Goal: Task Accomplishment & Management: Complete application form

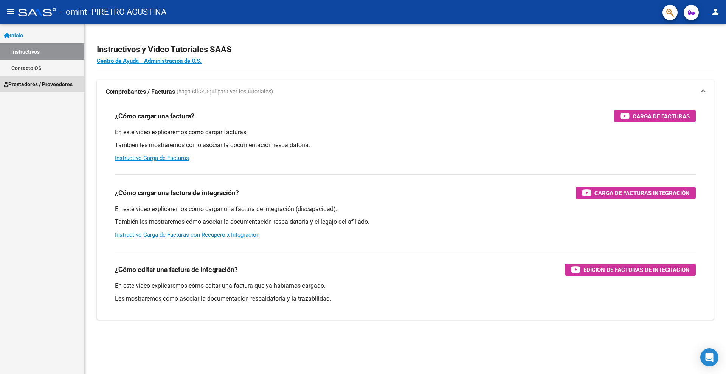
click at [37, 87] on span "Prestadores / Proveedores" at bounding box center [38, 84] width 69 height 8
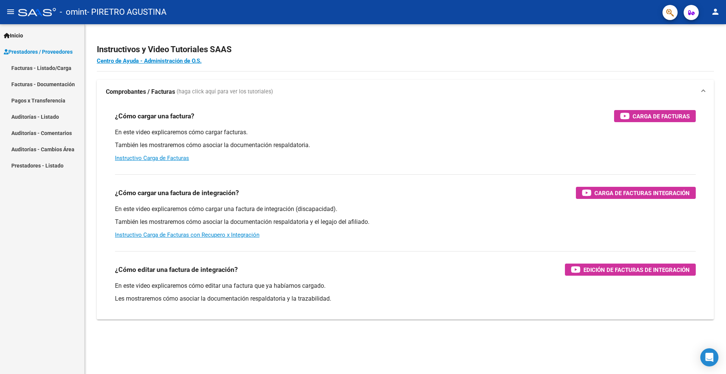
click at [36, 68] on link "Facturas - Listado/Carga" at bounding box center [42, 68] width 84 height 16
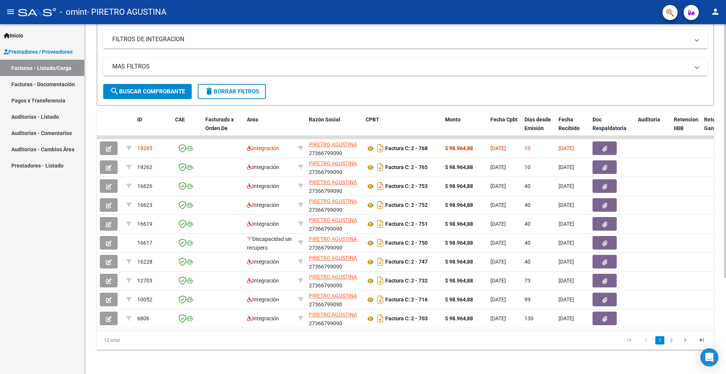
scroll to position [133, 0]
click at [719, 268] on div "Video tutorial PRESTADORES -> Listado de CPBTs Emitidos por Prestadores / Prove…" at bounding box center [406, 136] width 643 height 475
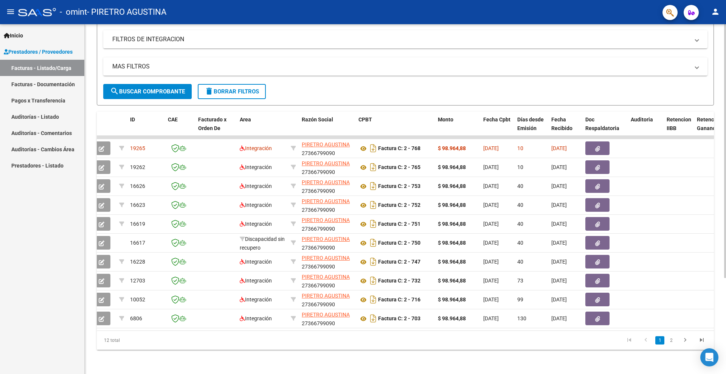
scroll to position [0, 0]
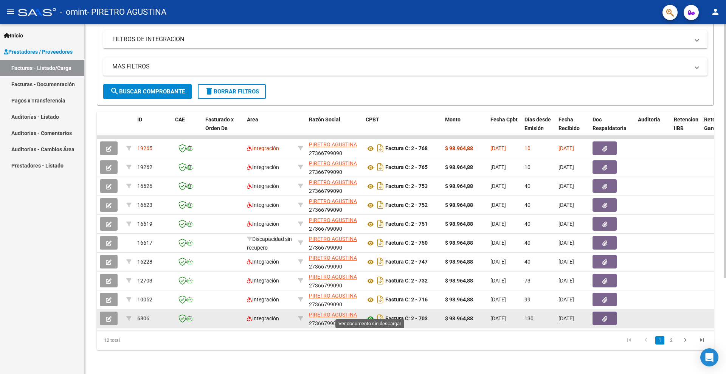
click at [368, 314] on icon at bounding box center [371, 318] width 10 height 9
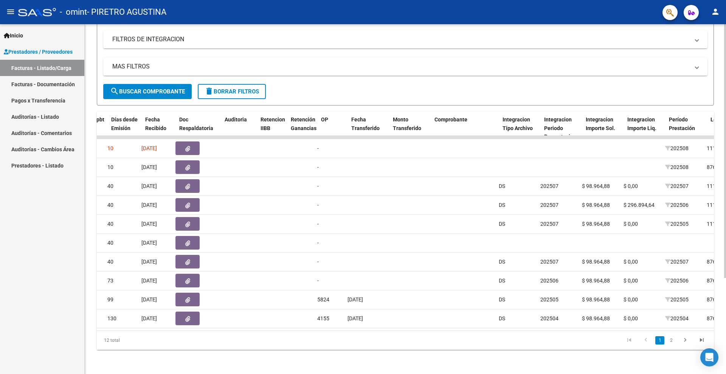
scroll to position [0, 413]
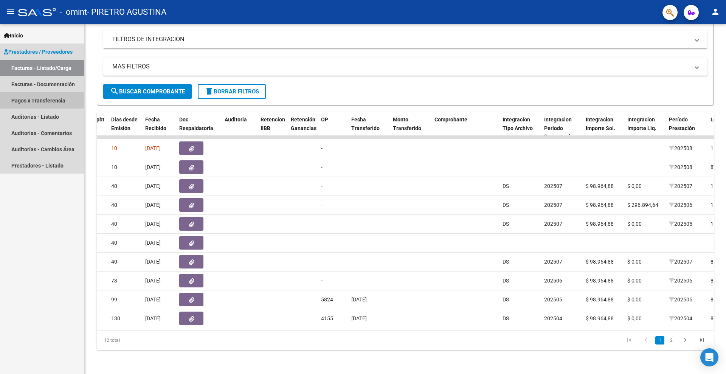
click at [61, 97] on link "Pagos x Transferencia" at bounding box center [42, 100] width 84 height 16
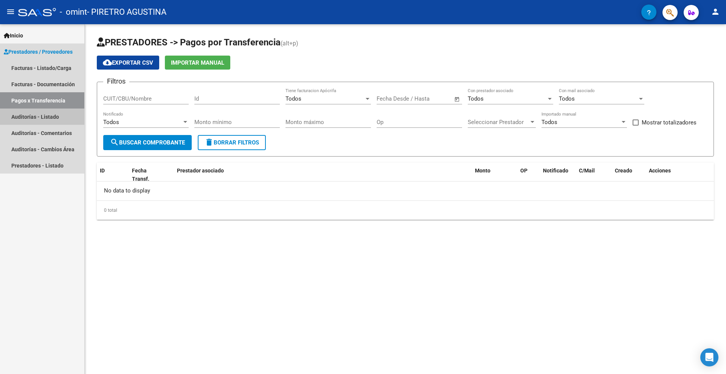
click at [59, 116] on link "Auditorías - Listado" at bounding box center [42, 117] width 84 height 16
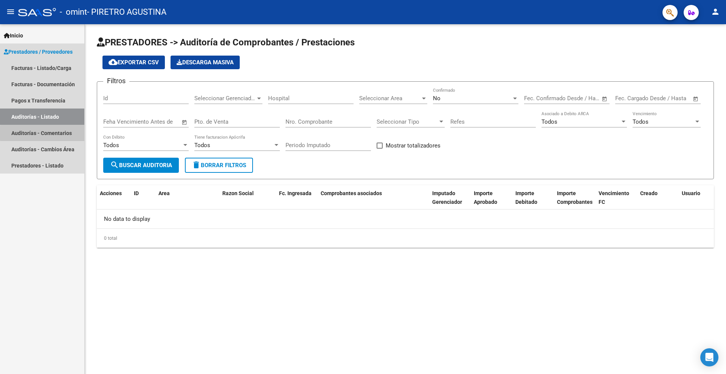
click at [65, 133] on link "Auditorías - Comentarios" at bounding box center [42, 133] width 84 height 16
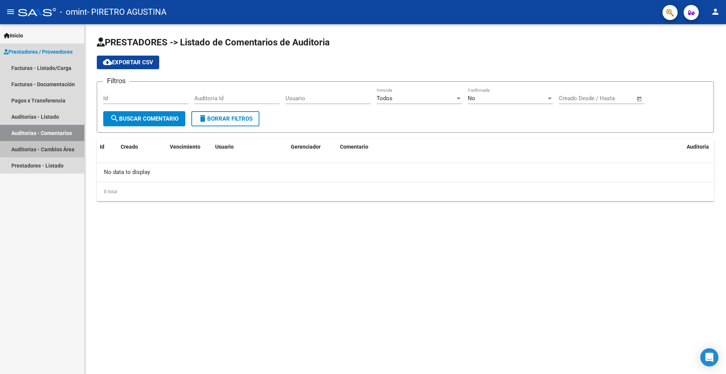
click at [65, 147] on link "Auditorías - Cambios Área" at bounding box center [42, 149] width 84 height 16
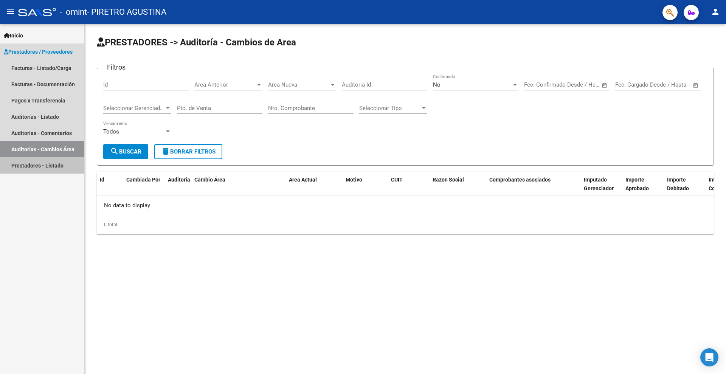
click at [64, 163] on link "Prestadores - Listado" at bounding box center [42, 165] width 84 height 16
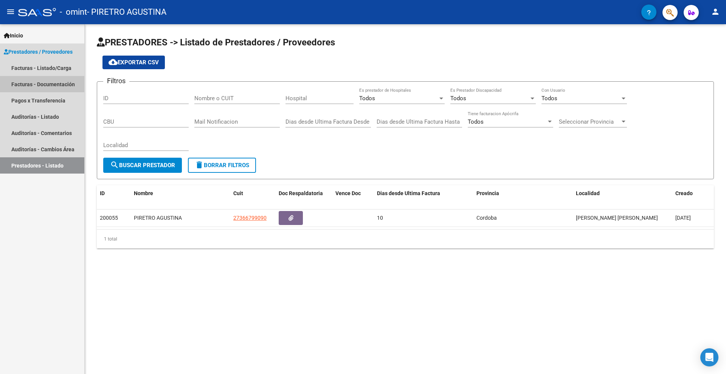
click at [54, 83] on link "Facturas - Documentación" at bounding box center [42, 84] width 84 height 16
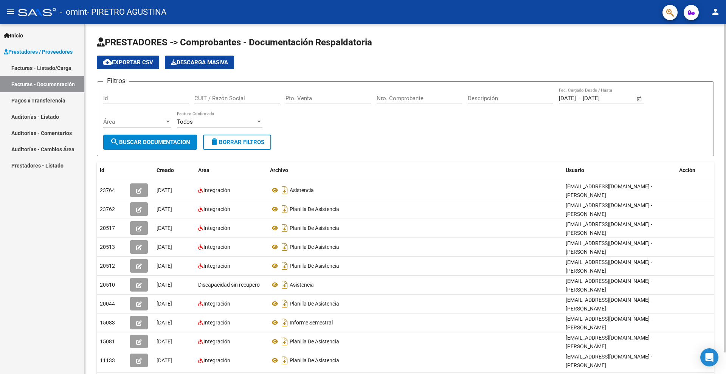
click at [705, 95] on div "PRESTADORES -> Comprobantes - Documentación Respaldatoria cloud_download Export…" at bounding box center [406, 220] width 643 height 392
click at [15, 34] on span "Inicio" at bounding box center [13, 35] width 19 height 8
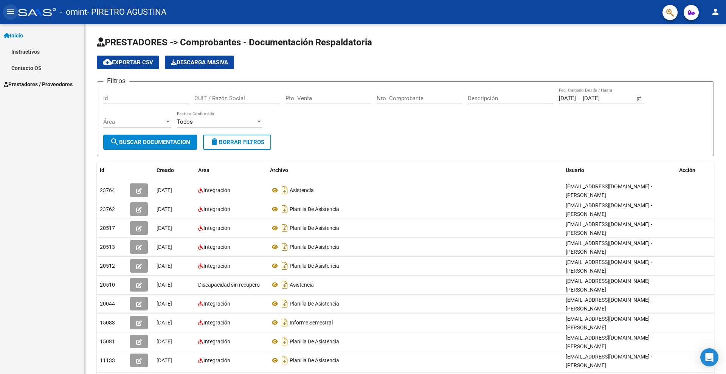
click at [10, 9] on mat-icon "menu" at bounding box center [10, 11] width 9 height 9
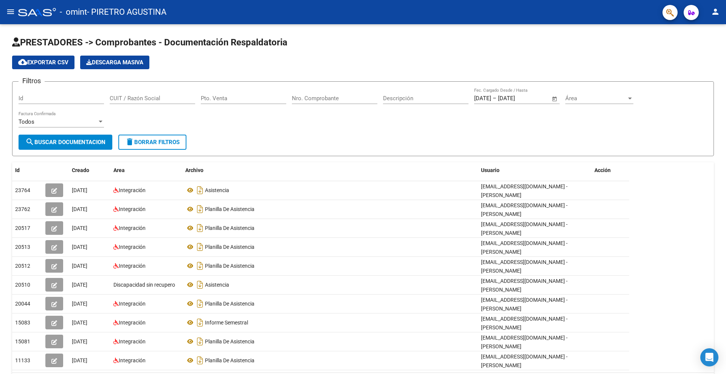
click at [715, 11] on mat-icon "person" at bounding box center [715, 11] width 9 height 9
click at [642, 13] on div at bounding box center [363, 187] width 726 height 374
click at [711, 354] on icon "Open Intercom Messenger" at bounding box center [709, 357] width 9 height 10
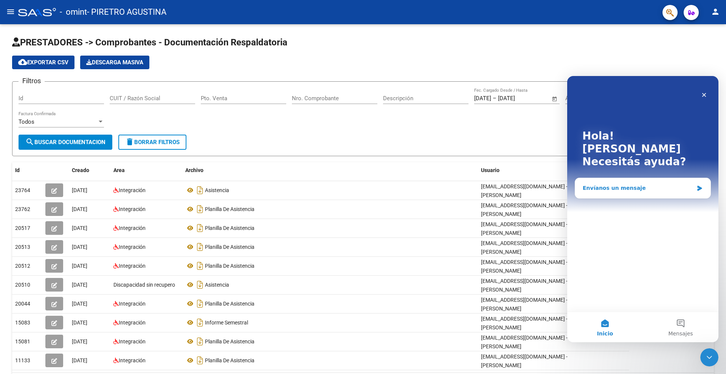
click at [609, 184] on div "Envíanos un mensaje" at bounding box center [638, 188] width 111 height 8
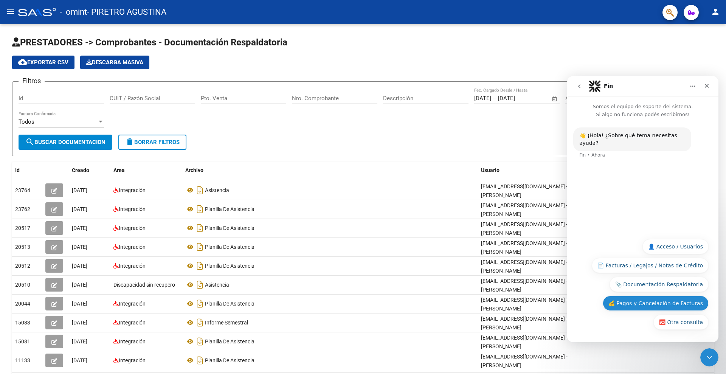
click at [685, 303] on button "💰 Pagos y Cancelación de Facturas" at bounding box center [656, 303] width 106 height 15
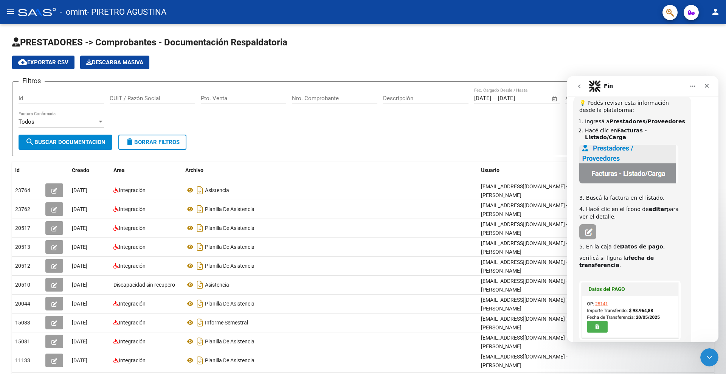
scroll to position [84, 0]
click at [15, 13] on button "menu" at bounding box center [10, 12] width 15 height 15
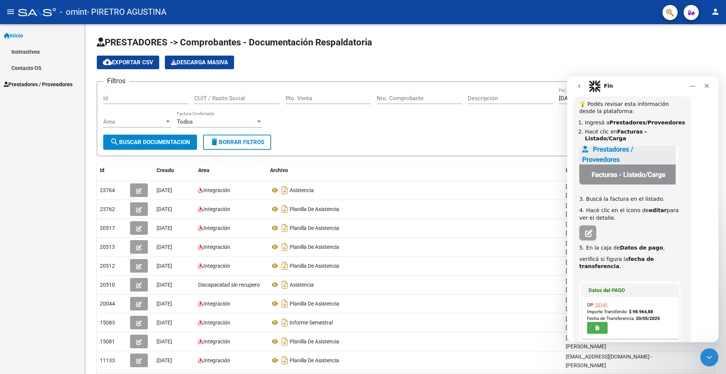
click at [38, 80] on span "Prestadores / Proveedores" at bounding box center [38, 84] width 69 height 8
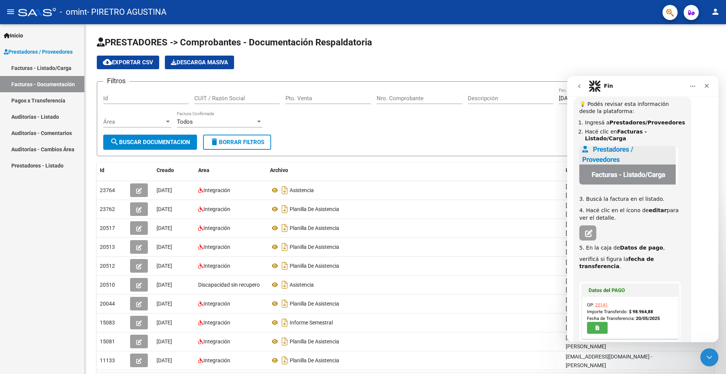
click at [41, 65] on link "Facturas - Listado/Carga" at bounding box center [42, 68] width 84 height 16
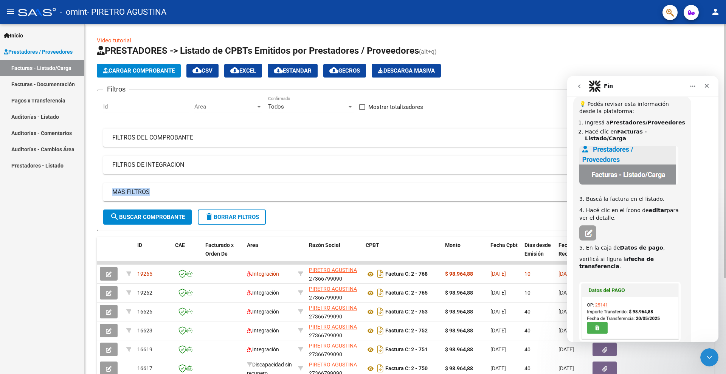
drag, startPoint x: 721, startPoint y: 197, endPoint x: 721, endPoint y: 202, distance: 5.7
click at [721, 202] on div "Video tutorial PRESTADORES -> Listado de CPBTs Emitidos por Prestadores / Prove…" at bounding box center [405, 261] width 641 height 475
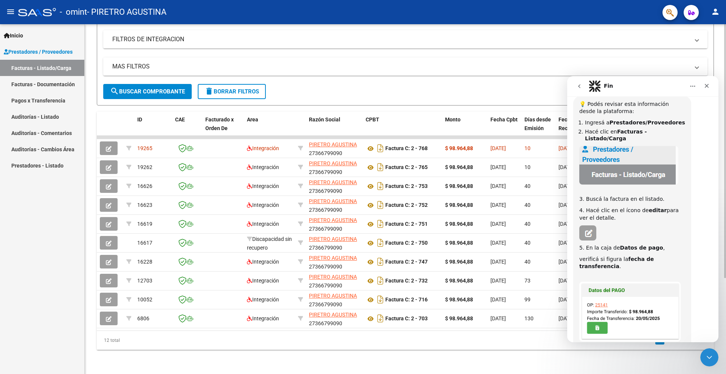
scroll to position [130, 0]
click at [726, 302] on div at bounding box center [725, 247] width 2 height 254
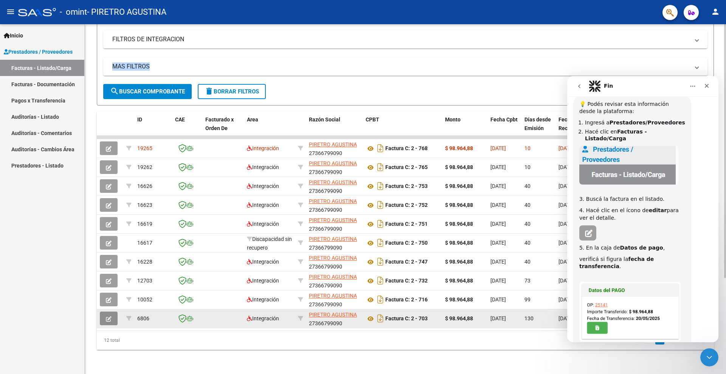
click at [109, 317] on icon "button" at bounding box center [109, 319] width 6 height 6
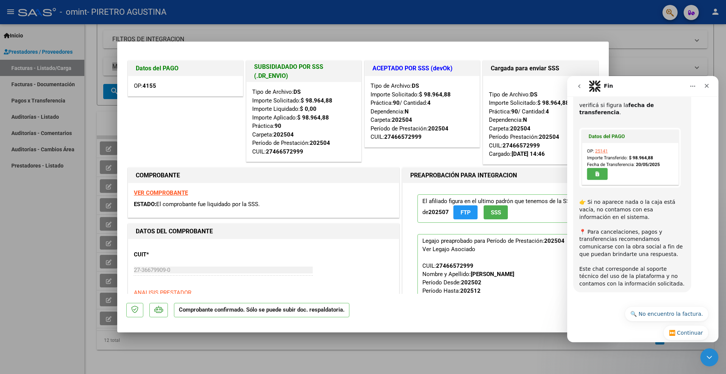
scroll to position [245, 0]
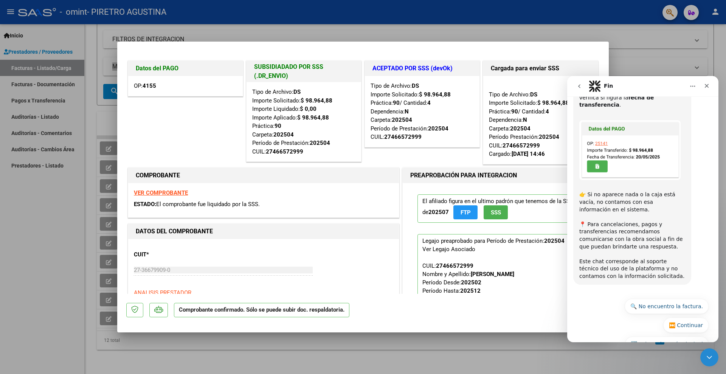
drag, startPoint x: 715, startPoint y: 184, endPoint x: 1292, endPoint y: 346, distance: 599.1
click at [654, 337] on button "🔙 Volver al menú principal" at bounding box center [667, 344] width 84 height 15
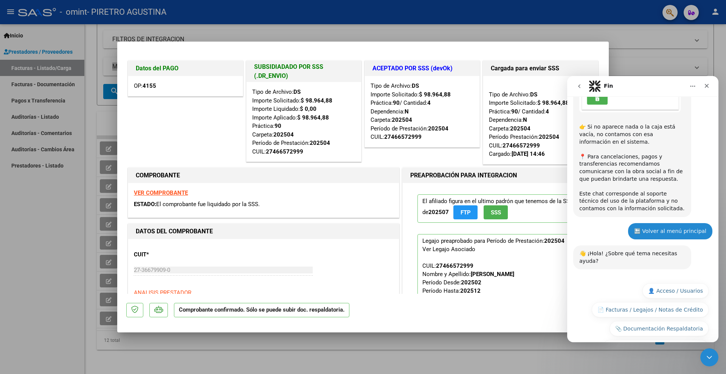
scroll to position [328, 0]
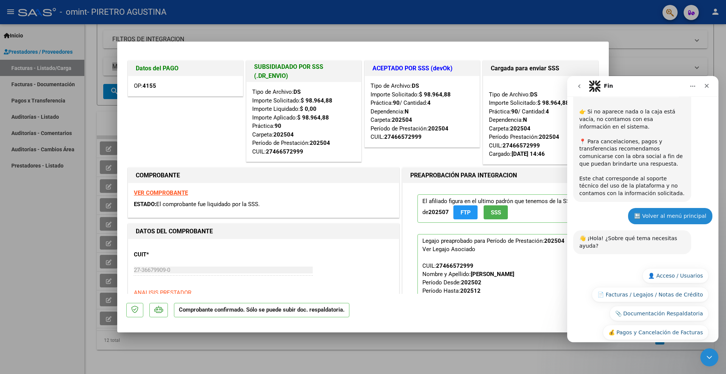
click at [693, 344] on button "🆘 Otra consulta" at bounding box center [680, 351] width 55 height 15
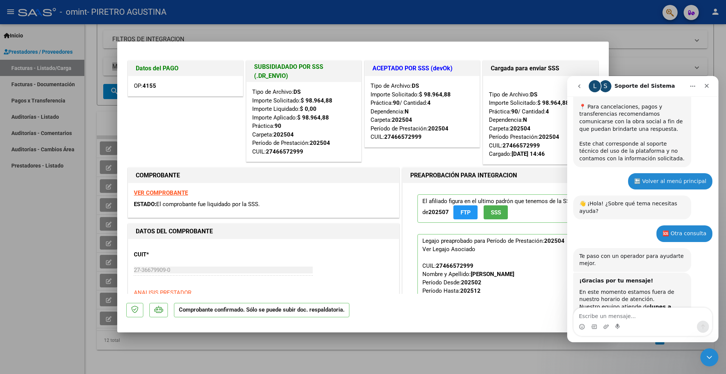
scroll to position [390, 0]
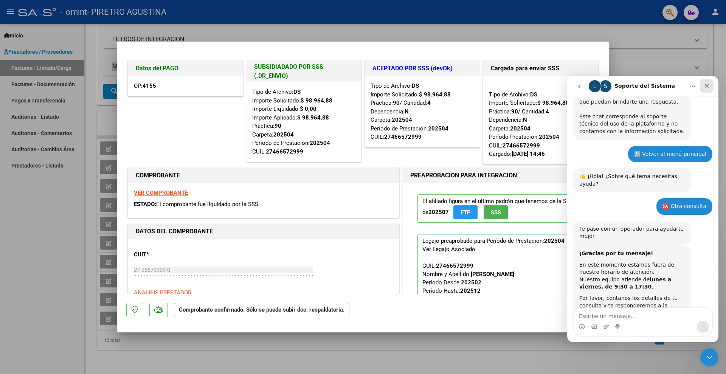
click at [707, 84] on icon "Cerrar" at bounding box center [707, 86] width 6 height 6
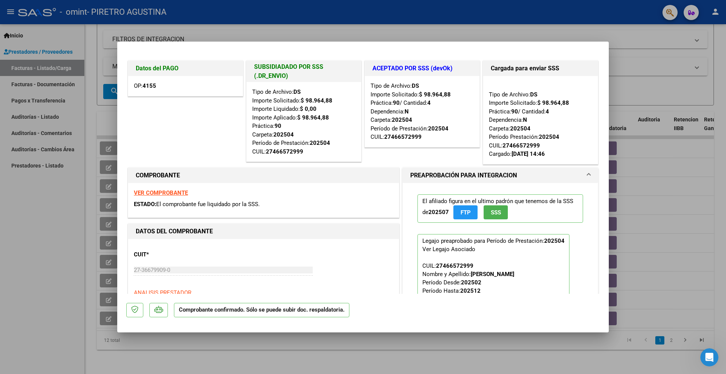
click at [656, 183] on div at bounding box center [363, 187] width 726 height 374
type input "$ 0,00"
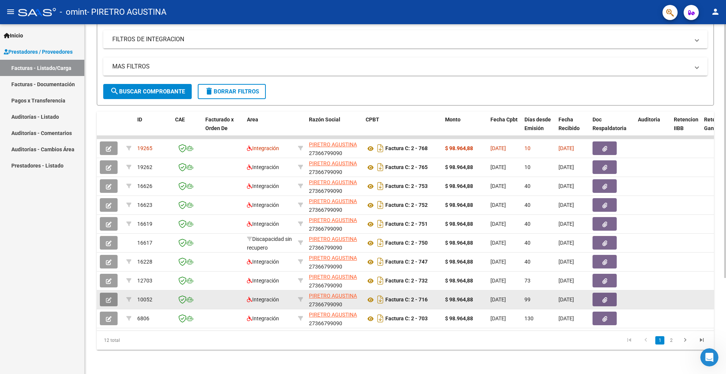
click at [111, 297] on icon "button" at bounding box center [109, 300] width 6 height 6
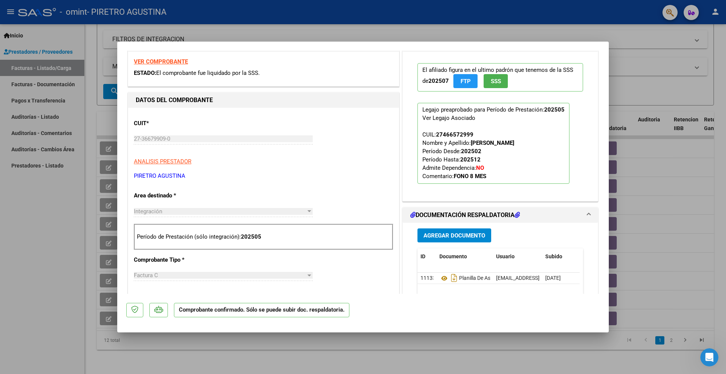
scroll to position [0, 0]
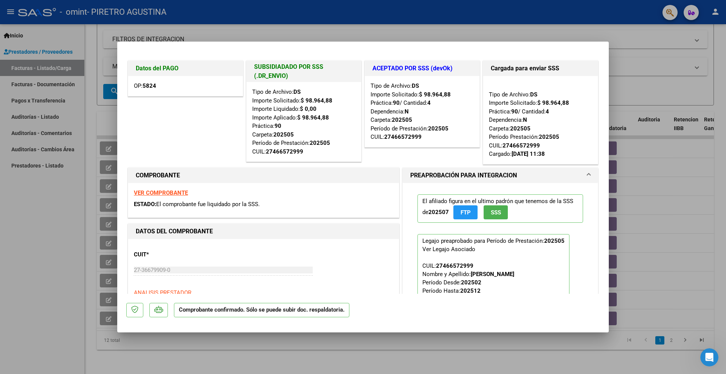
click at [563, 29] on div at bounding box center [363, 187] width 726 height 374
type input "$ 0,00"
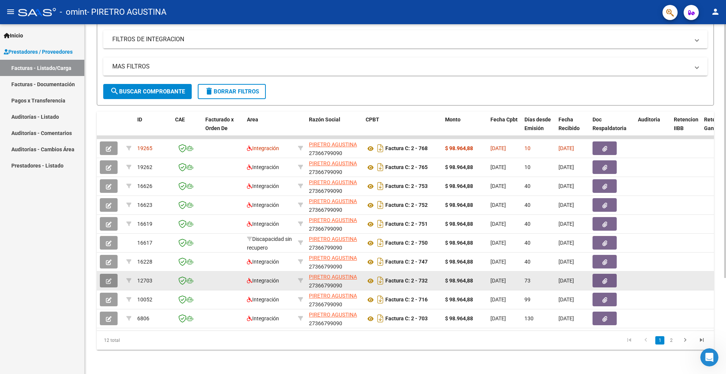
click at [115, 274] on button "button" at bounding box center [109, 281] width 18 height 14
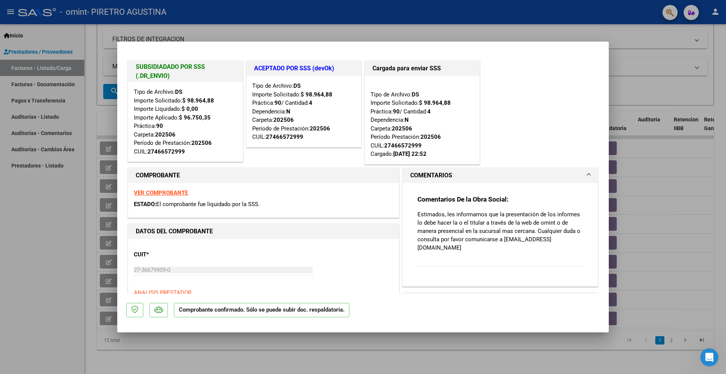
click at [475, 35] on div at bounding box center [363, 187] width 726 height 374
type input "$ 0,00"
